Goal: Transaction & Acquisition: Subscribe to service/newsletter

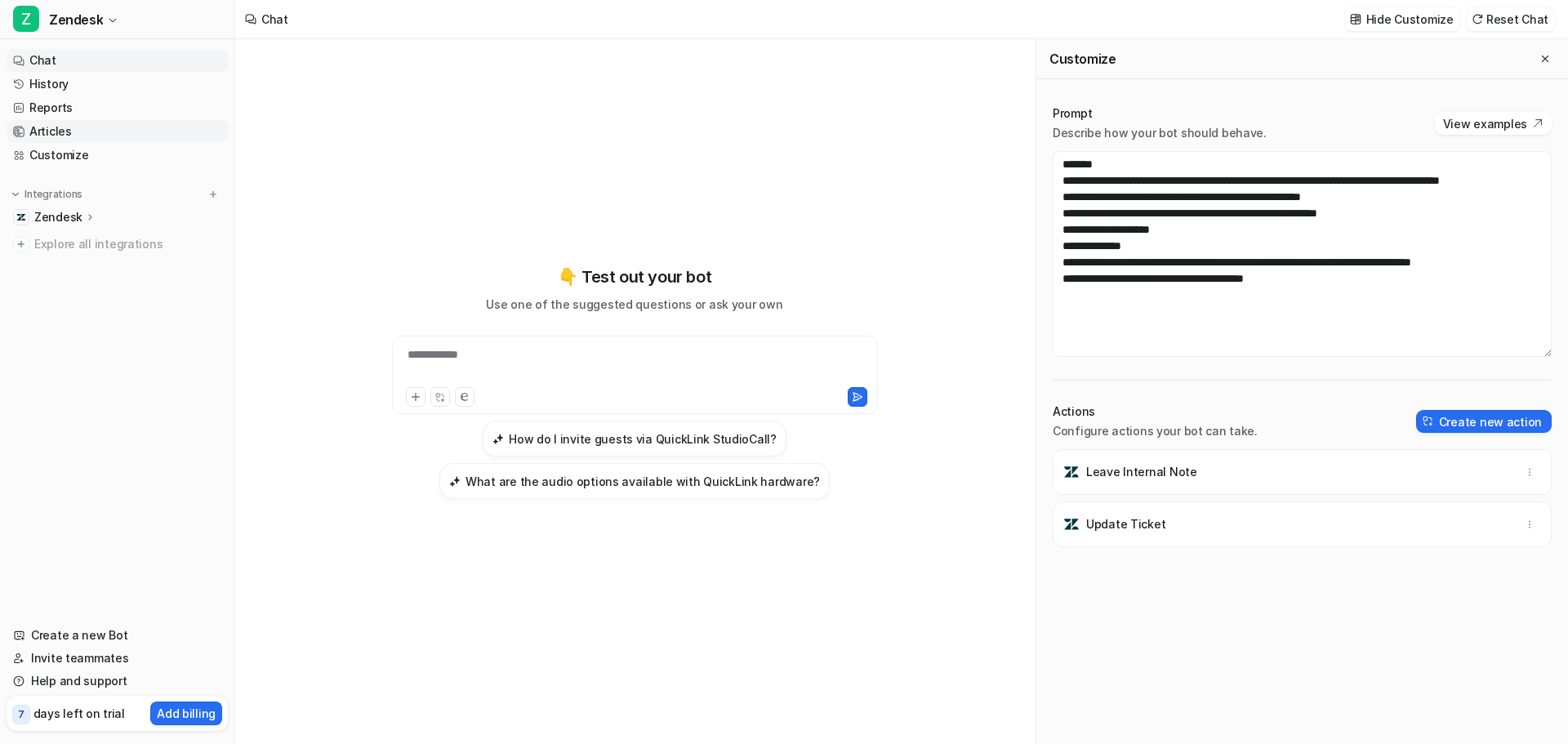
click at [123, 127] on link "Articles" at bounding box center [116, 131] width 221 height 23
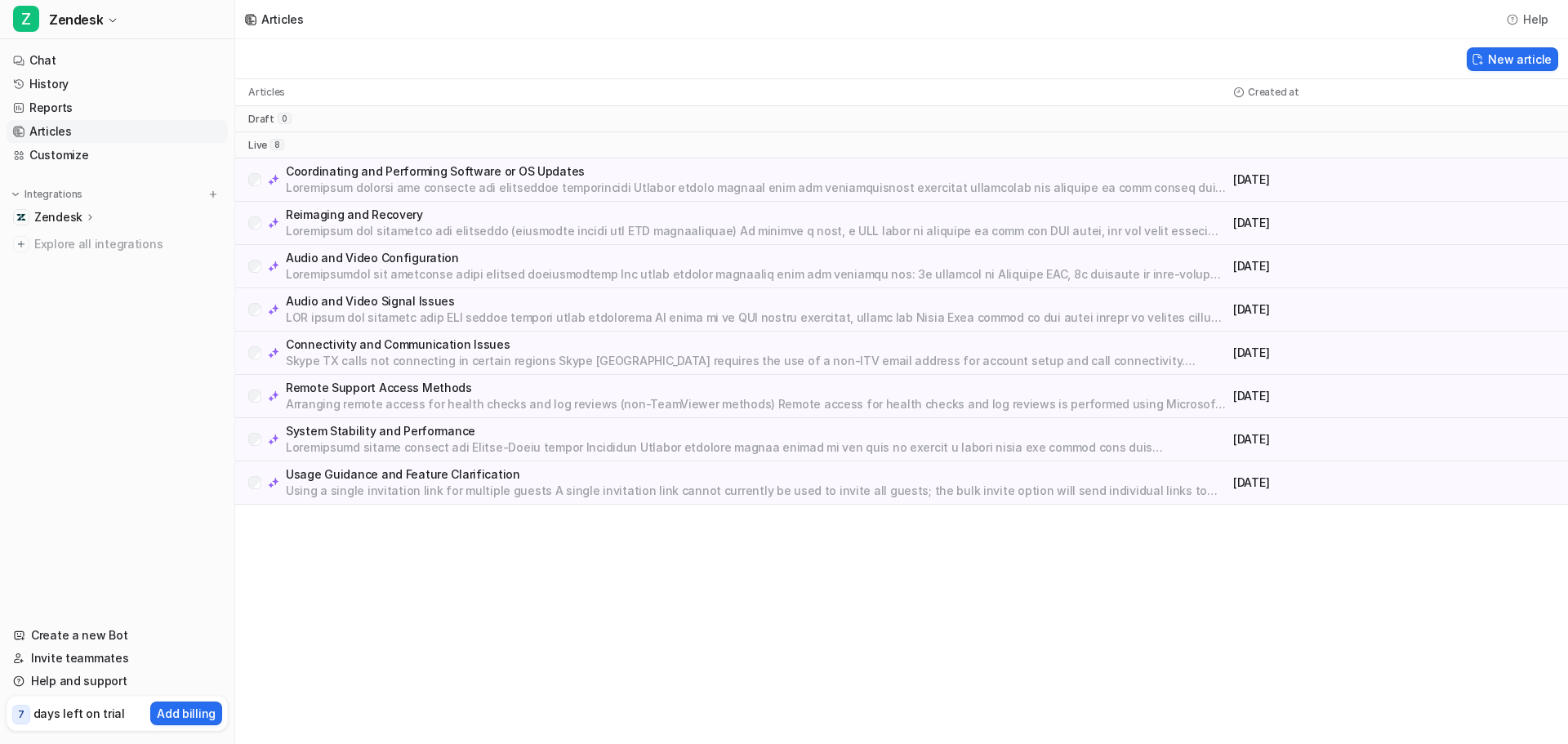
click at [337, 227] on p at bounding box center [756, 231] width 941 height 17
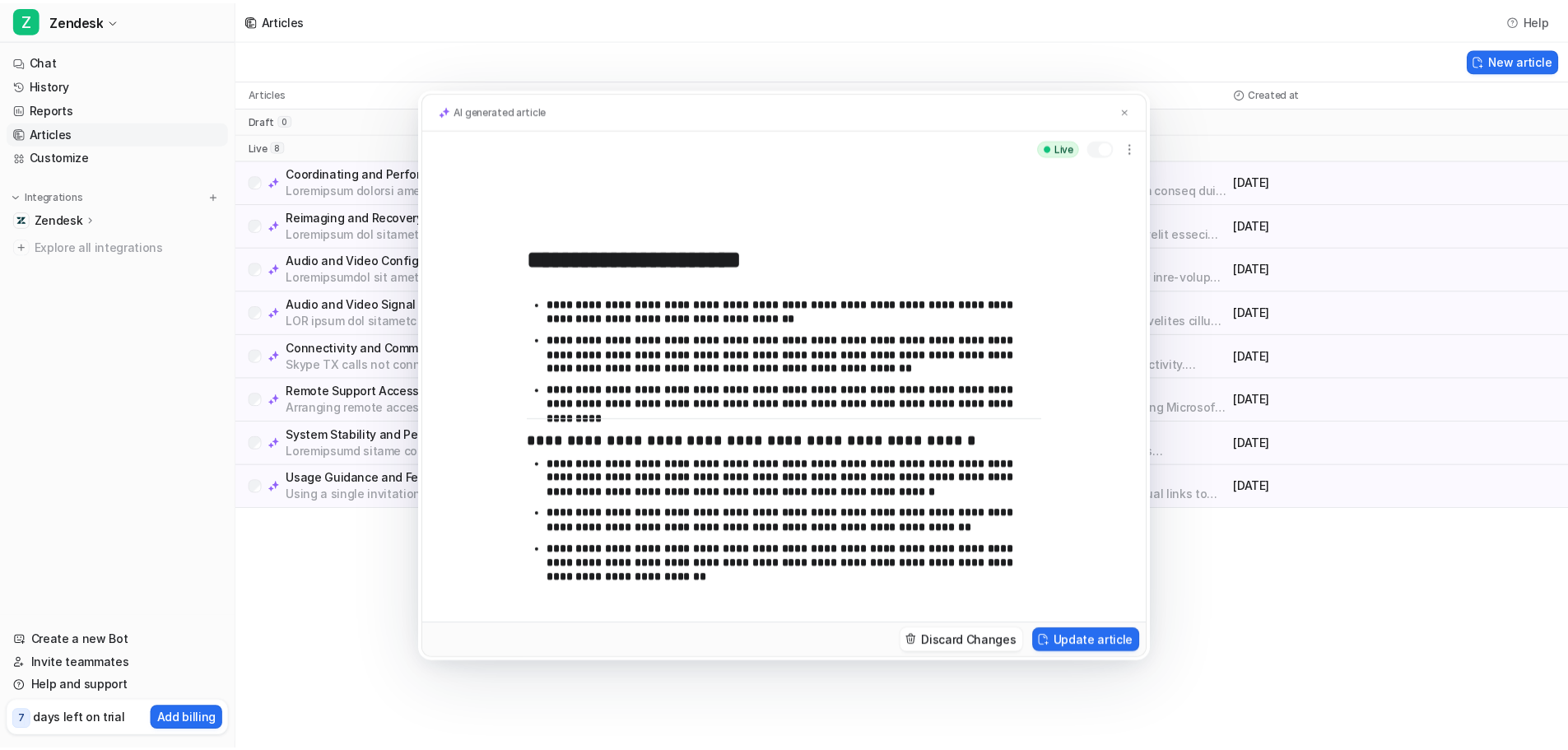
scroll to position [320, 0]
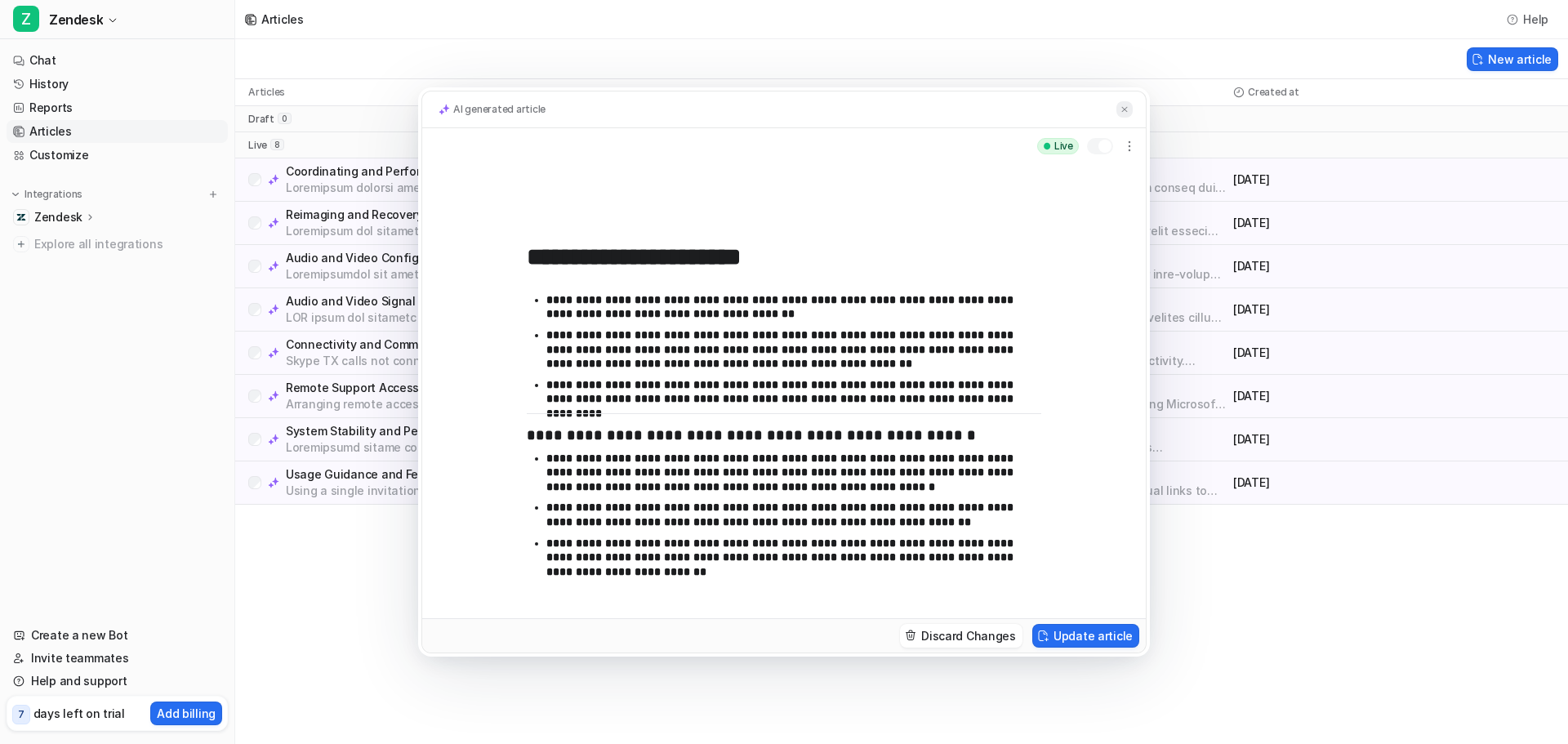
click at [1125, 109] on img at bounding box center [1124, 109] width 10 height 10
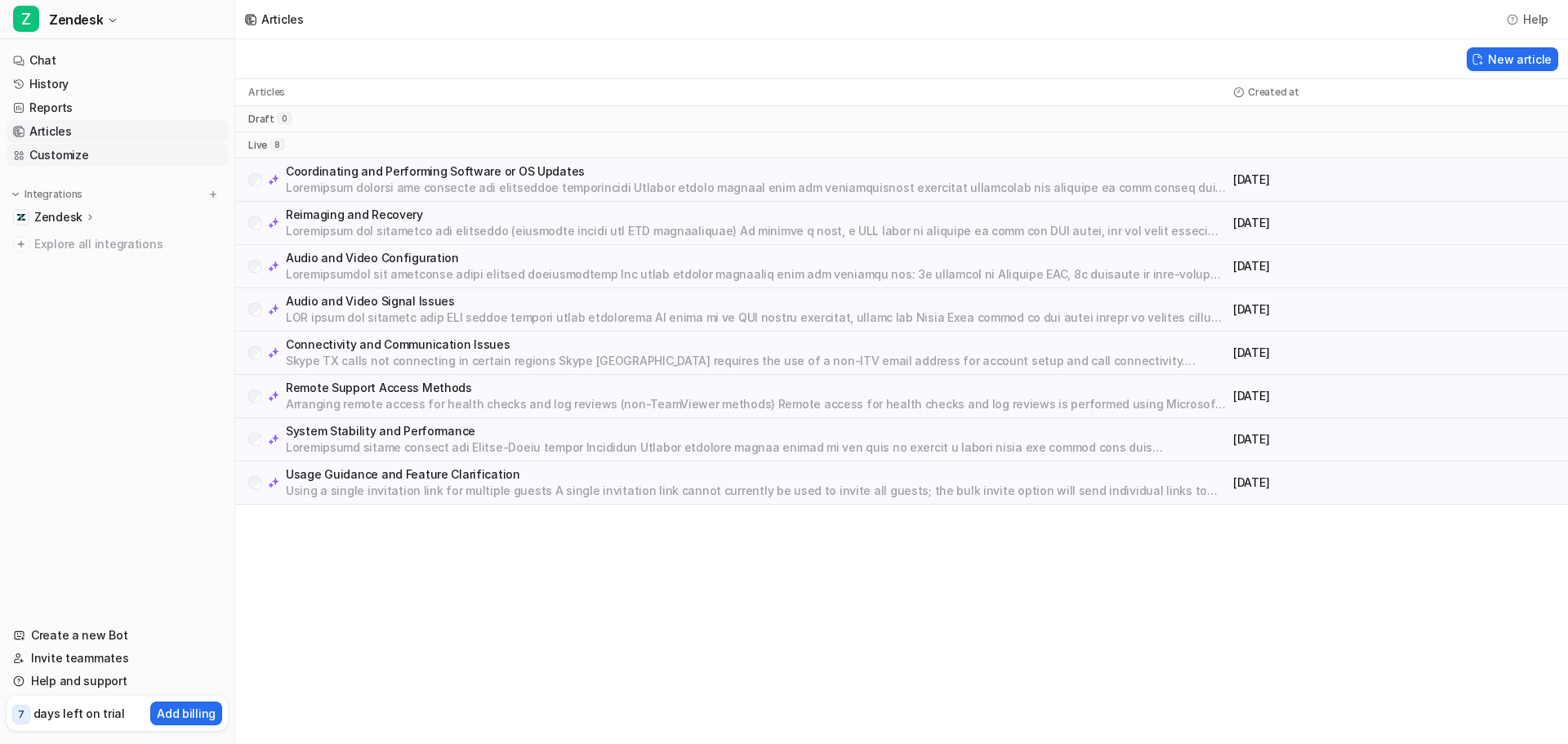
click at [91, 161] on link "Customize" at bounding box center [116, 154] width 221 height 23
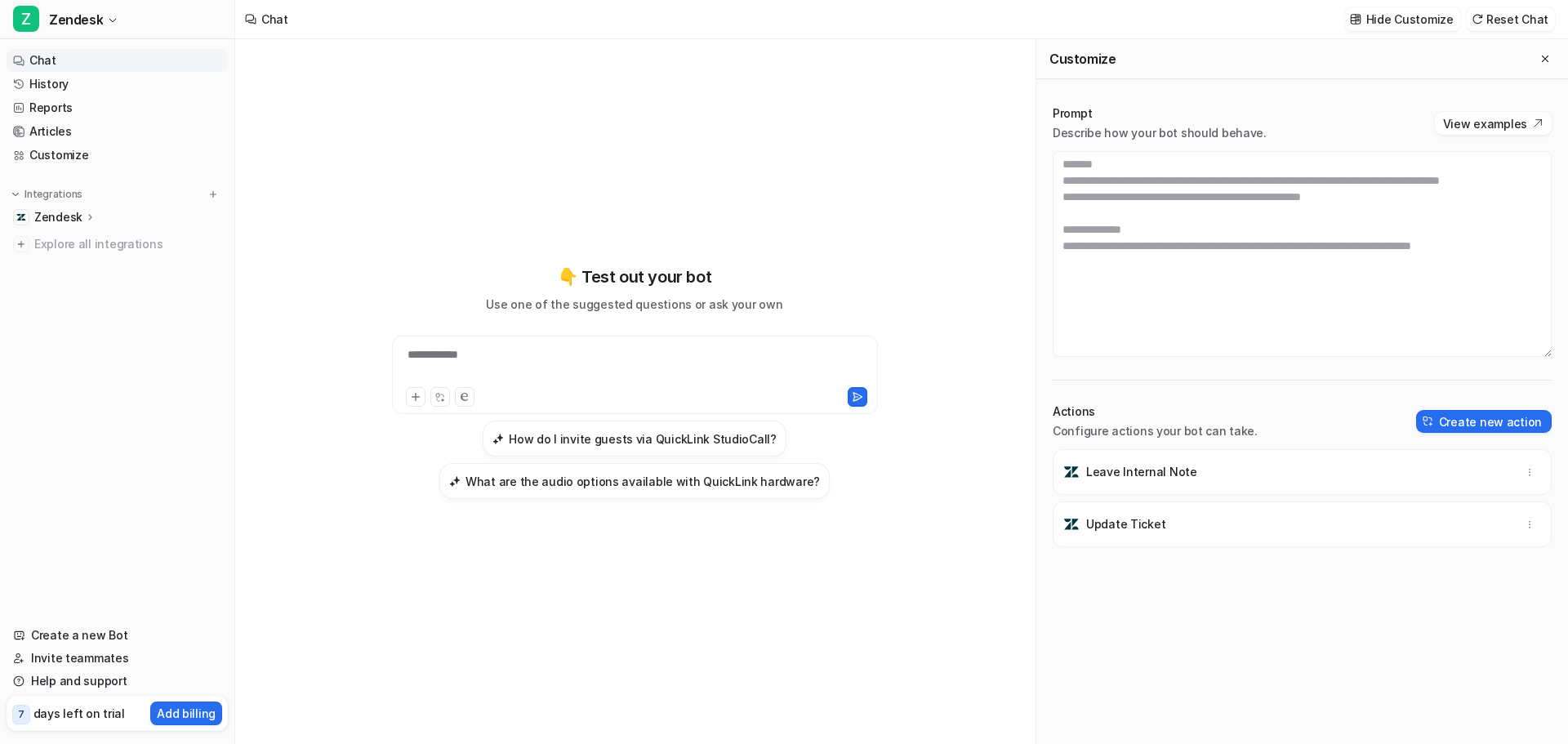
click at [82, 226] on div "Zendesk" at bounding box center [116, 217] width 221 height 23
click at [87, 260] on p "Sources" at bounding box center [69, 264] width 45 height 17
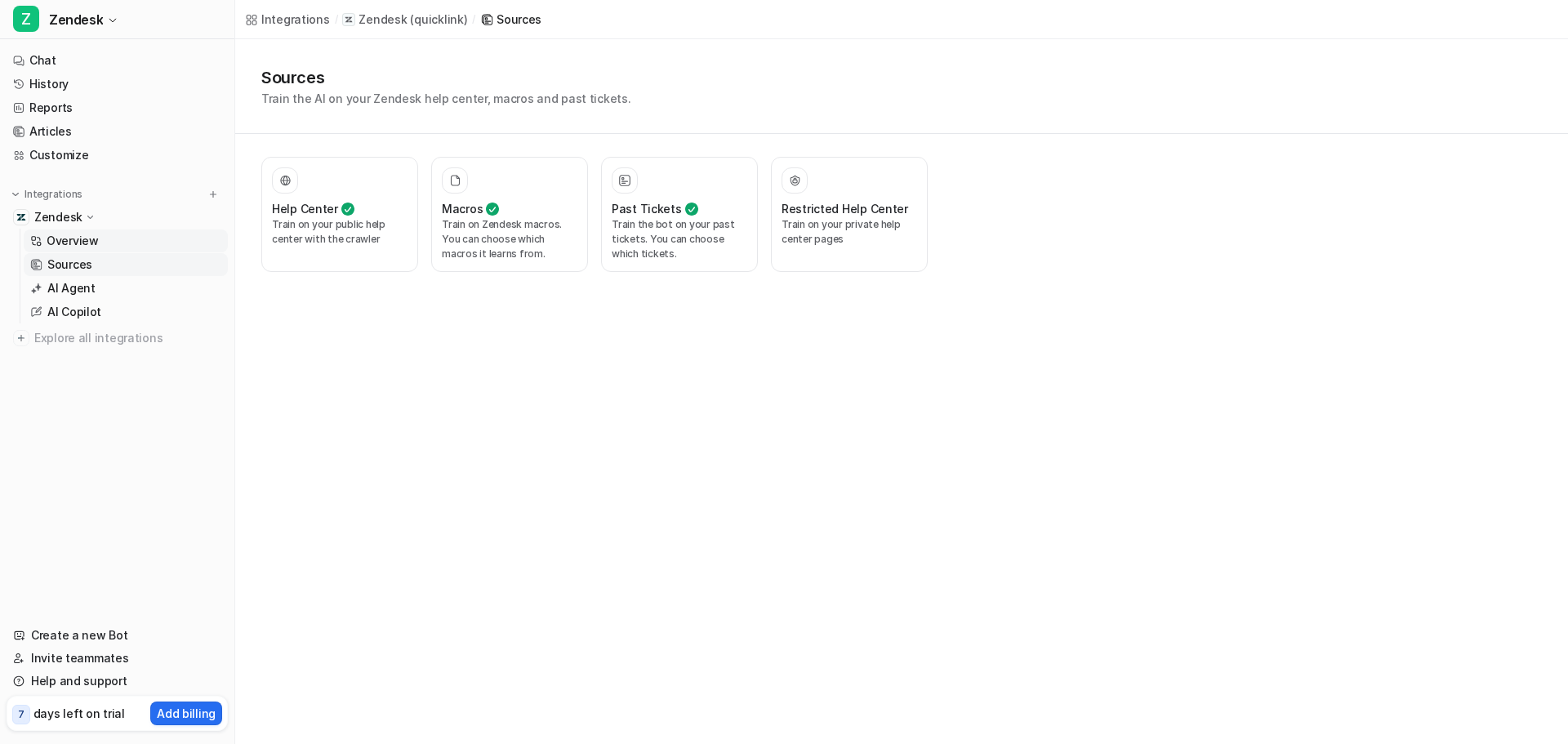
click at [113, 247] on link "Overview" at bounding box center [126, 240] width 204 height 23
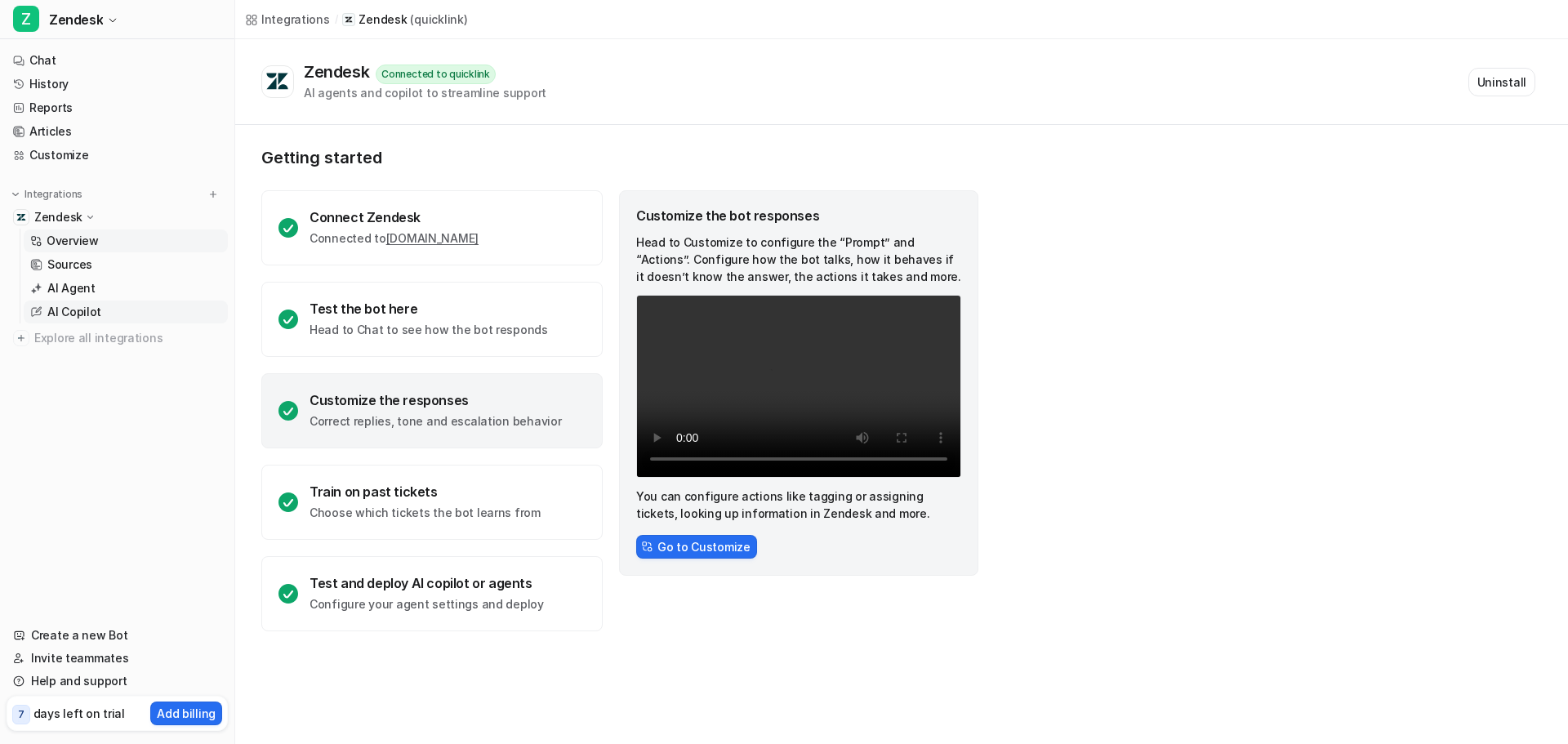
click at [101, 315] on link "AI Copilot" at bounding box center [126, 311] width 204 height 23
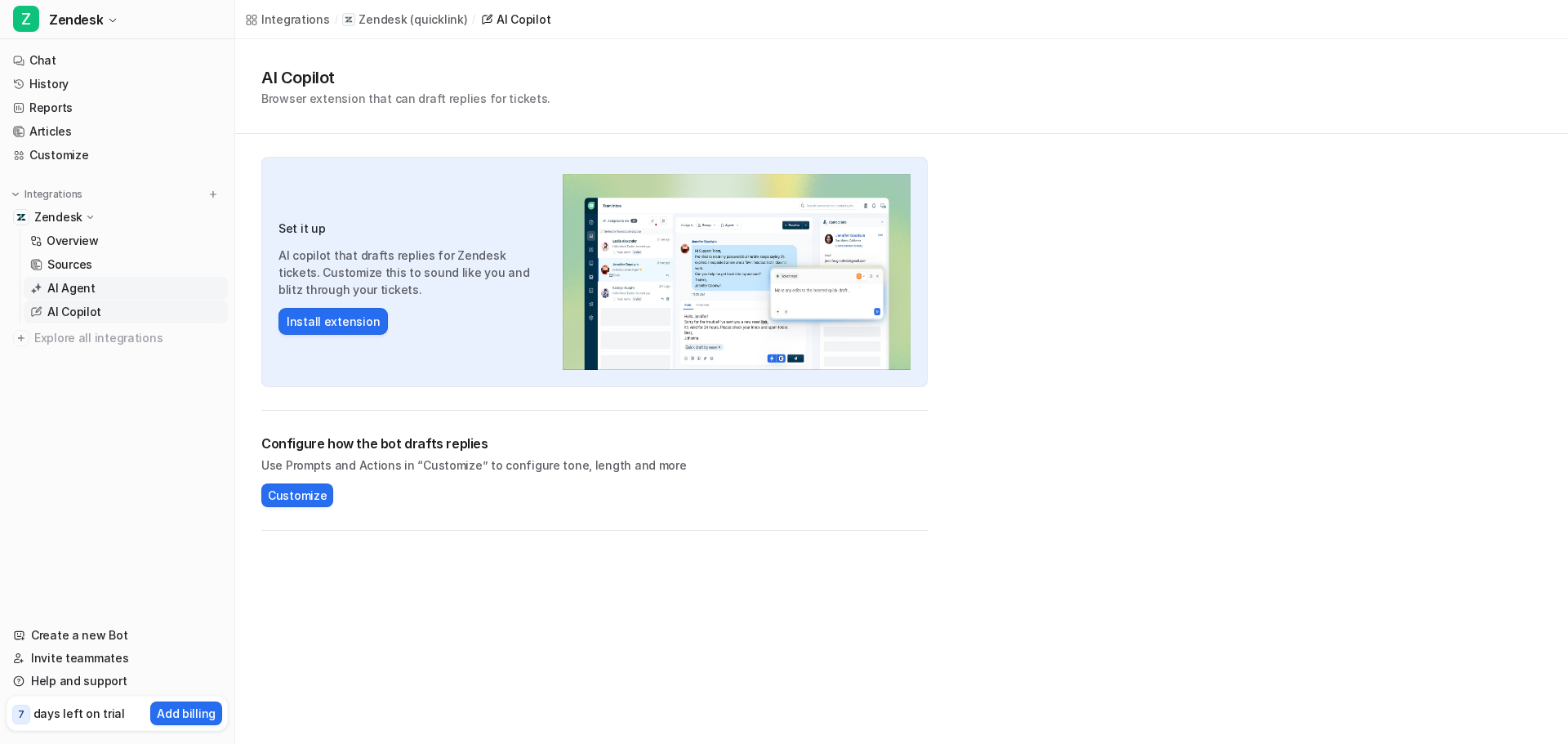
click at [137, 291] on link "AI Agent" at bounding box center [126, 288] width 204 height 23
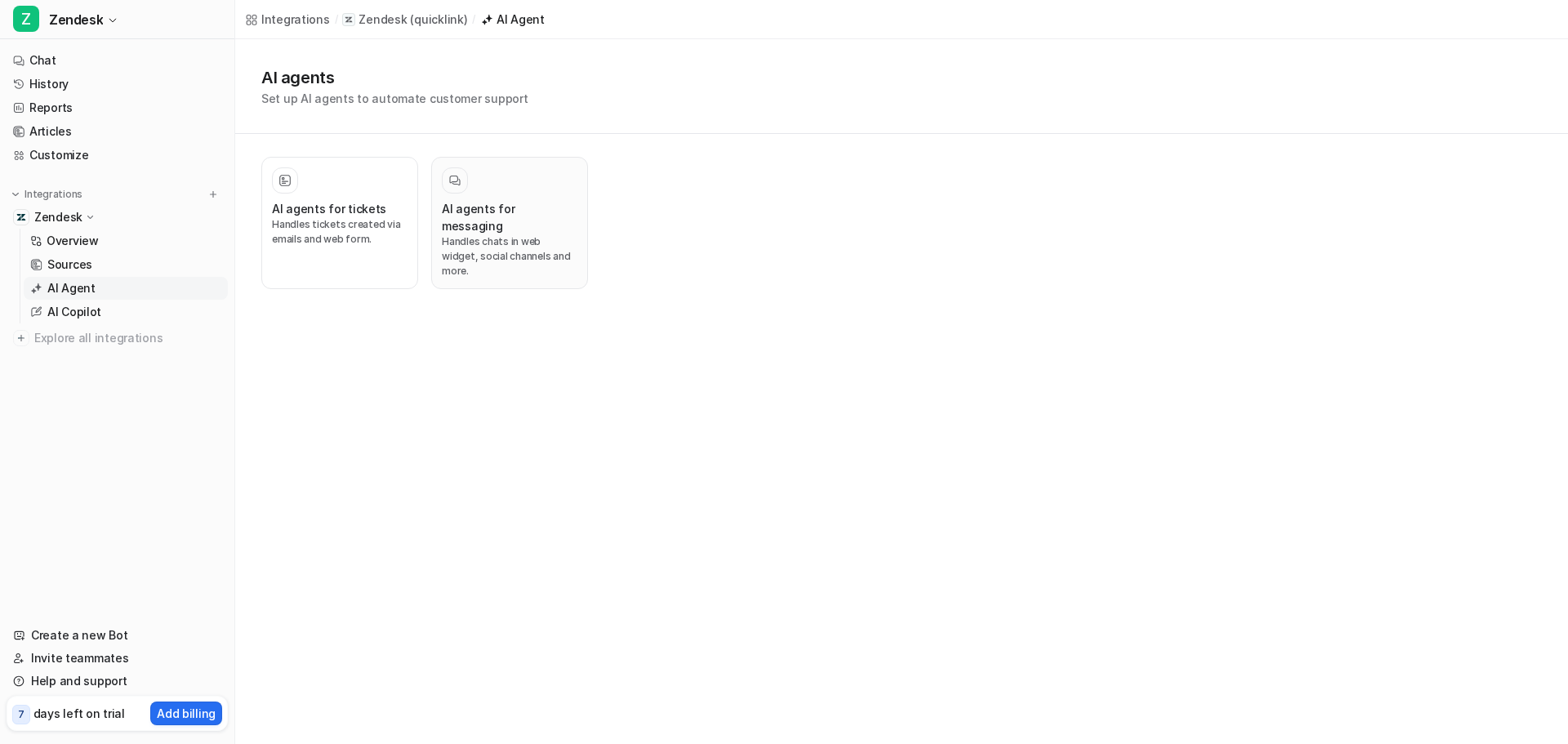
click at [470, 235] on p "Handles chats in web widget, social channels and more." at bounding box center [509, 257] width 136 height 44
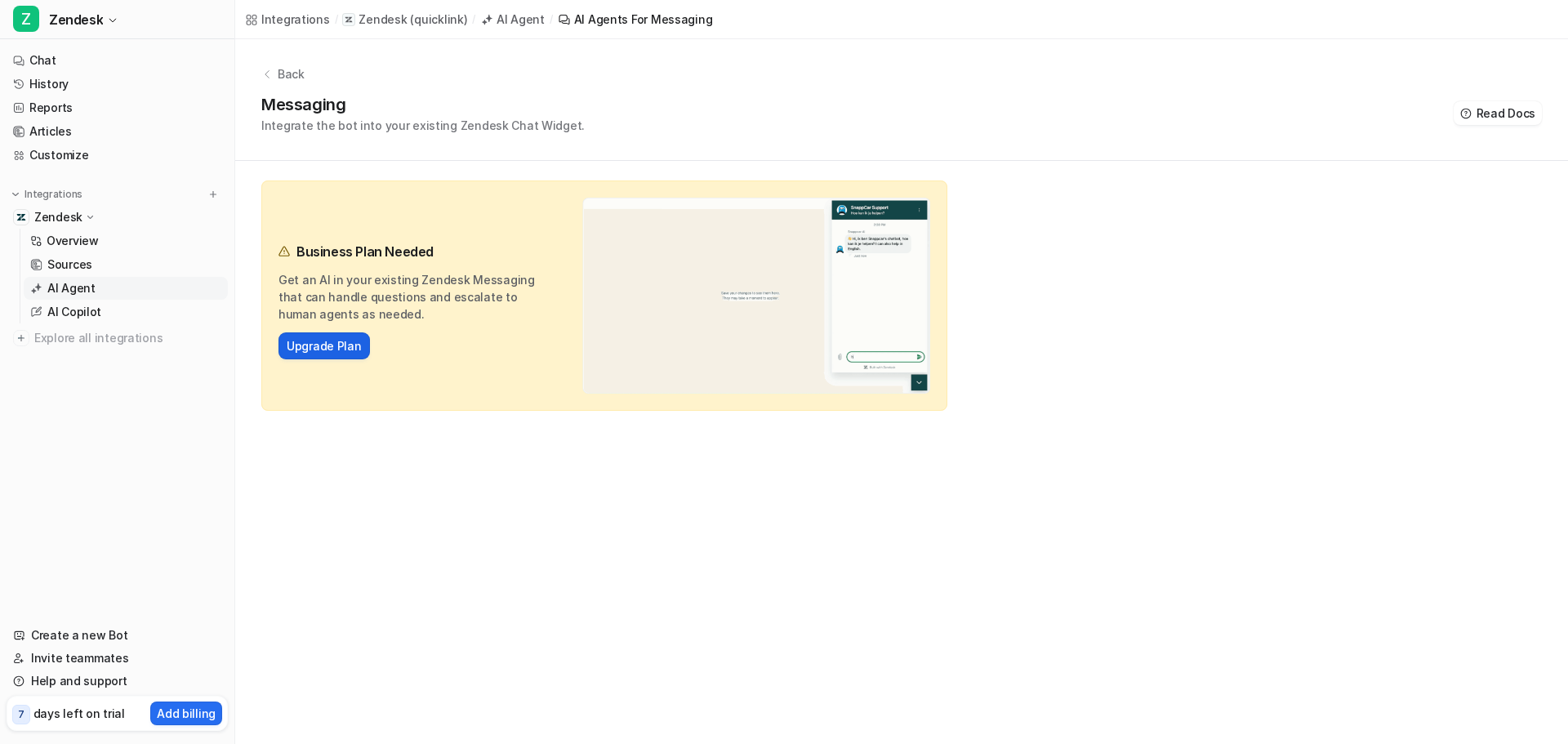
click at [337, 335] on button "Upgrade Plan" at bounding box center [324, 346] width 92 height 27
click at [331, 357] on button "Upgrade Plan" at bounding box center [324, 346] width 92 height 27
click at [346, 352] on link "Upgrade Plan" at bounding box center [324, 346] width 75 height 18
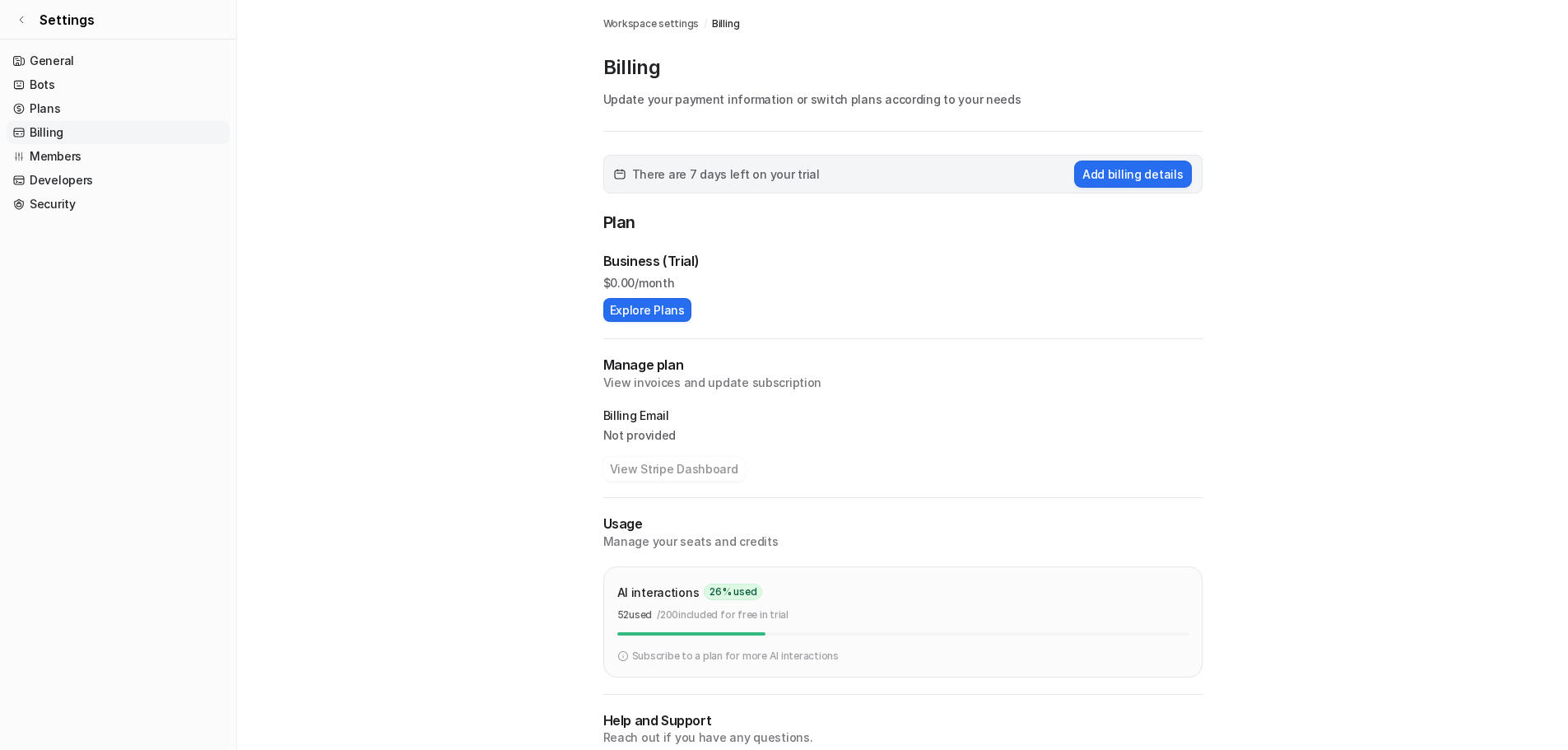
scroll to position [66, 0]
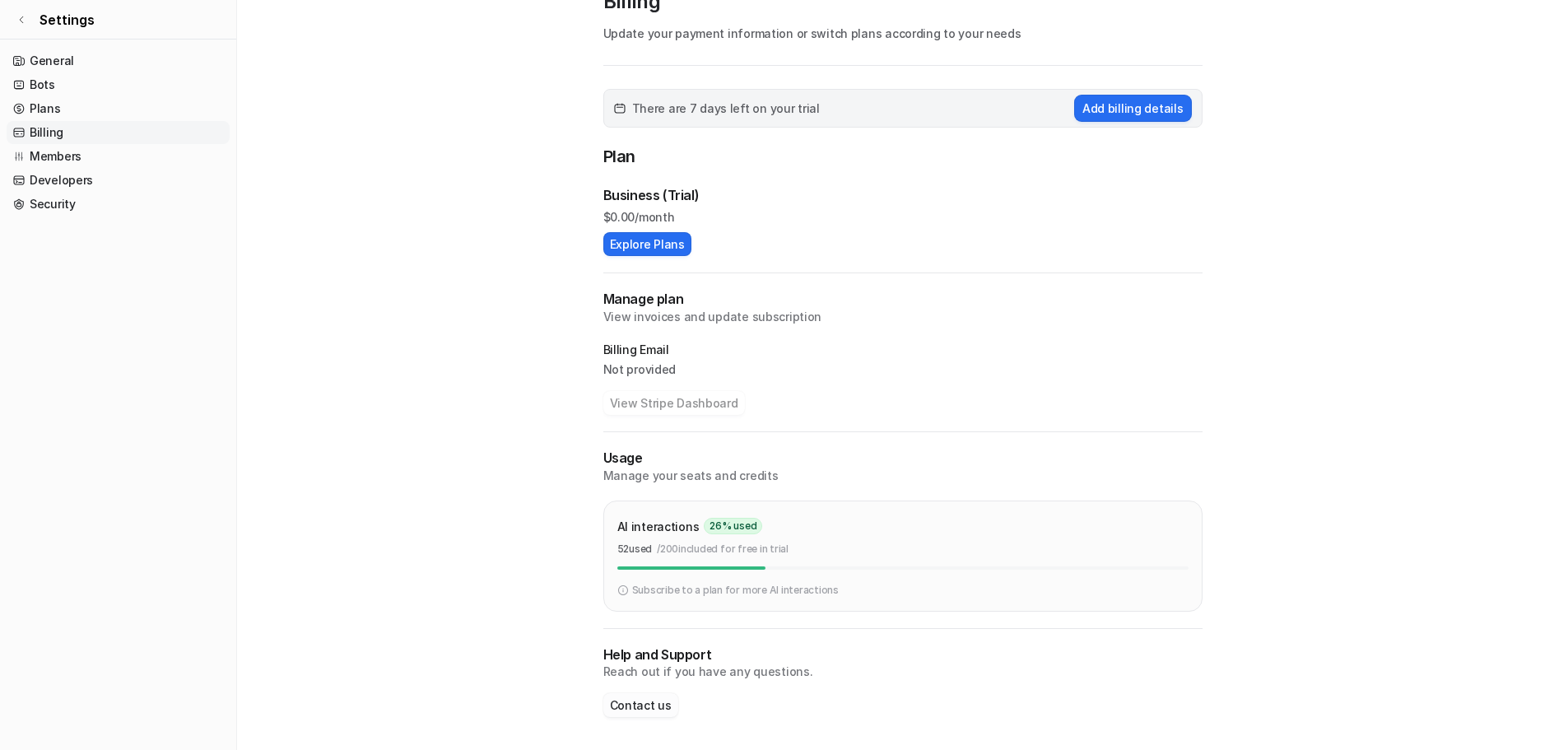
click at [640, 699] on button "Contact us" at bounding box center [641, 705] width 75 height 24
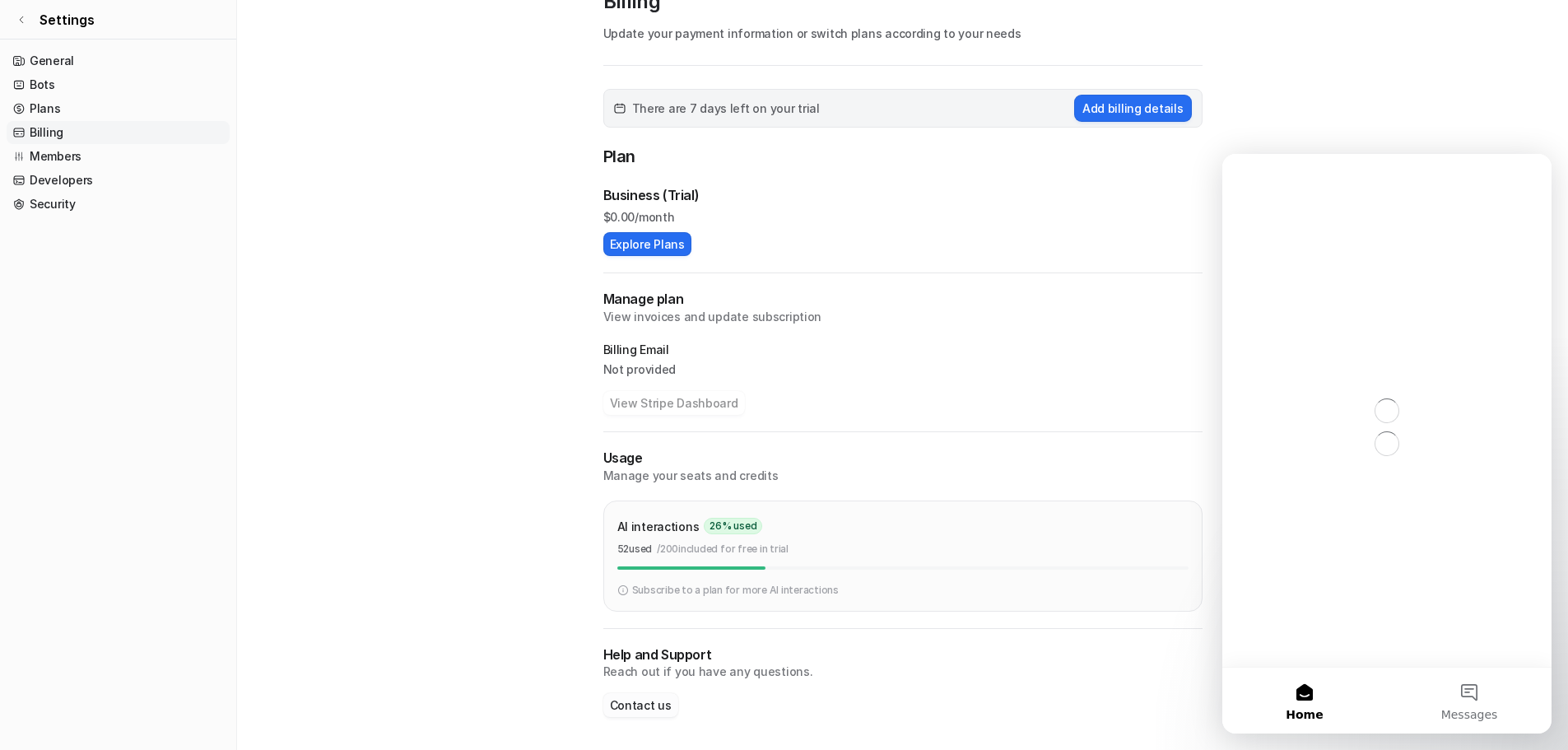
scroll to position [0, 0]
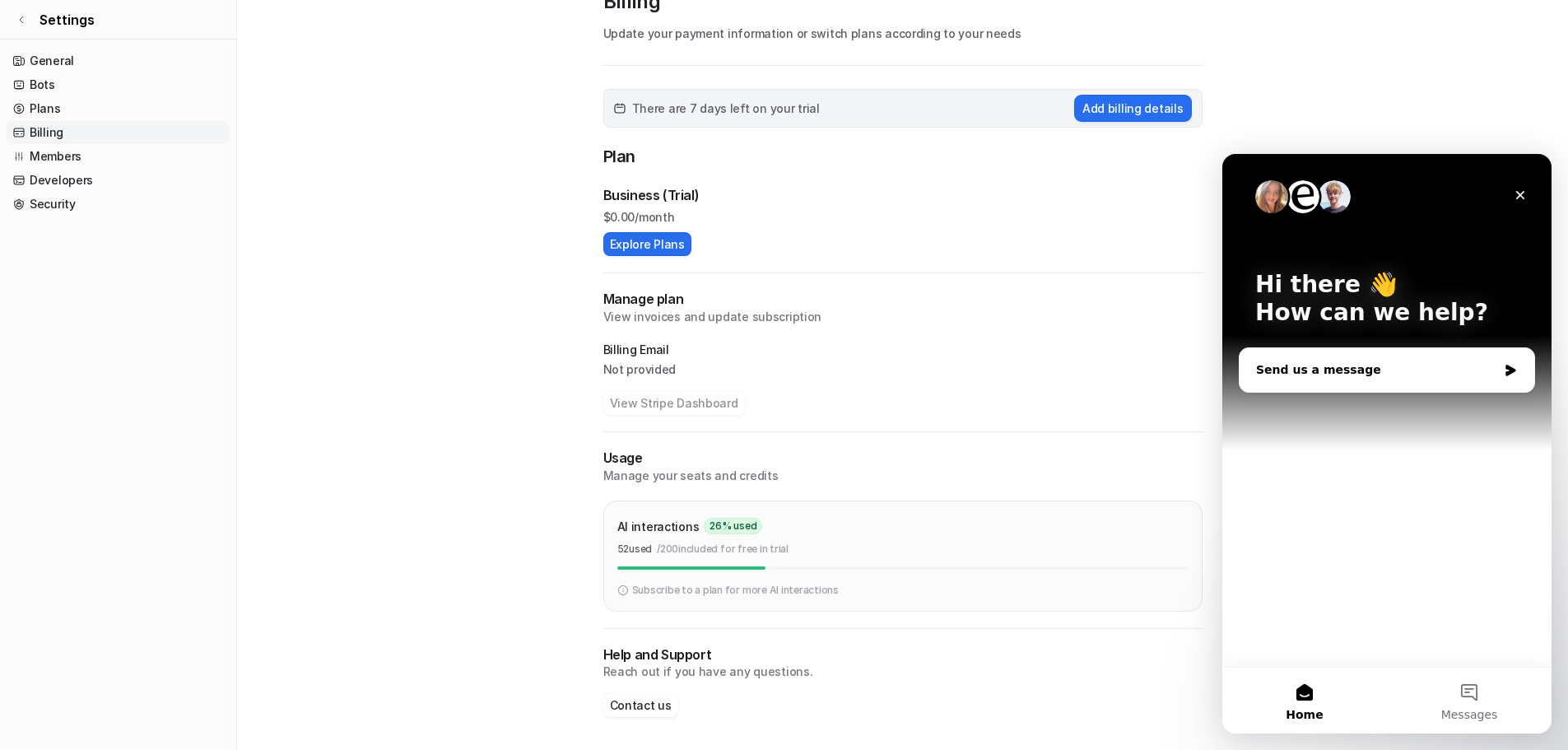
click at [1355, 365] on div "Send us a message" at bounding box center [1376, 370] width 241 height 18
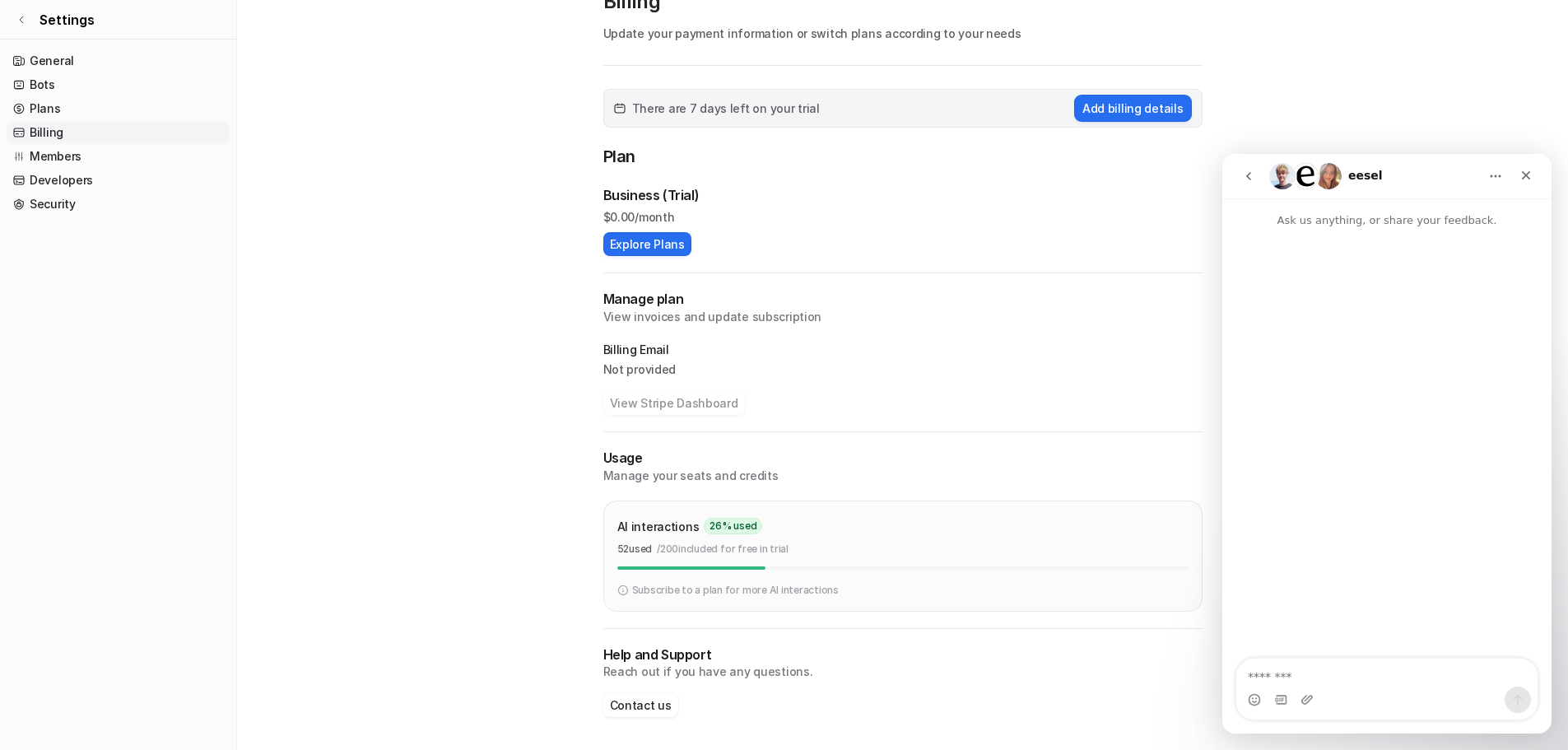
click at [552, 661] on main "Workspace settings / Billing Billing Update your payment information or switch …" at bounding box center [902, 342] width 1331 height 816
